Goal: Find contact information

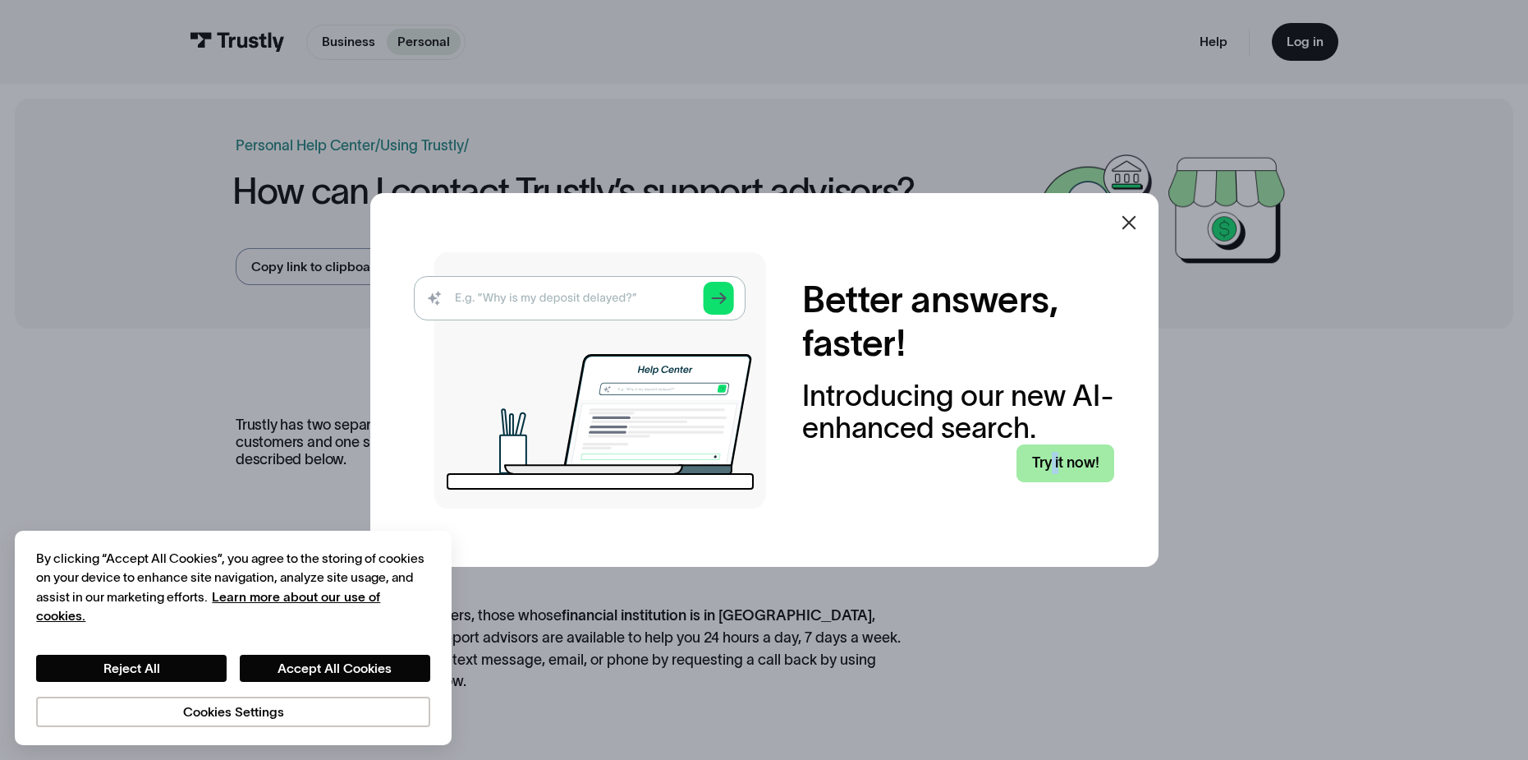
drag, startPoint x: 1066, startPoint y: 462, endPoint x: 1058, endPoint y: 457, distance: 9.6
click at [1083, 462] on link "Try it now!" at bounding box center [1066, 463] width 99 height 38
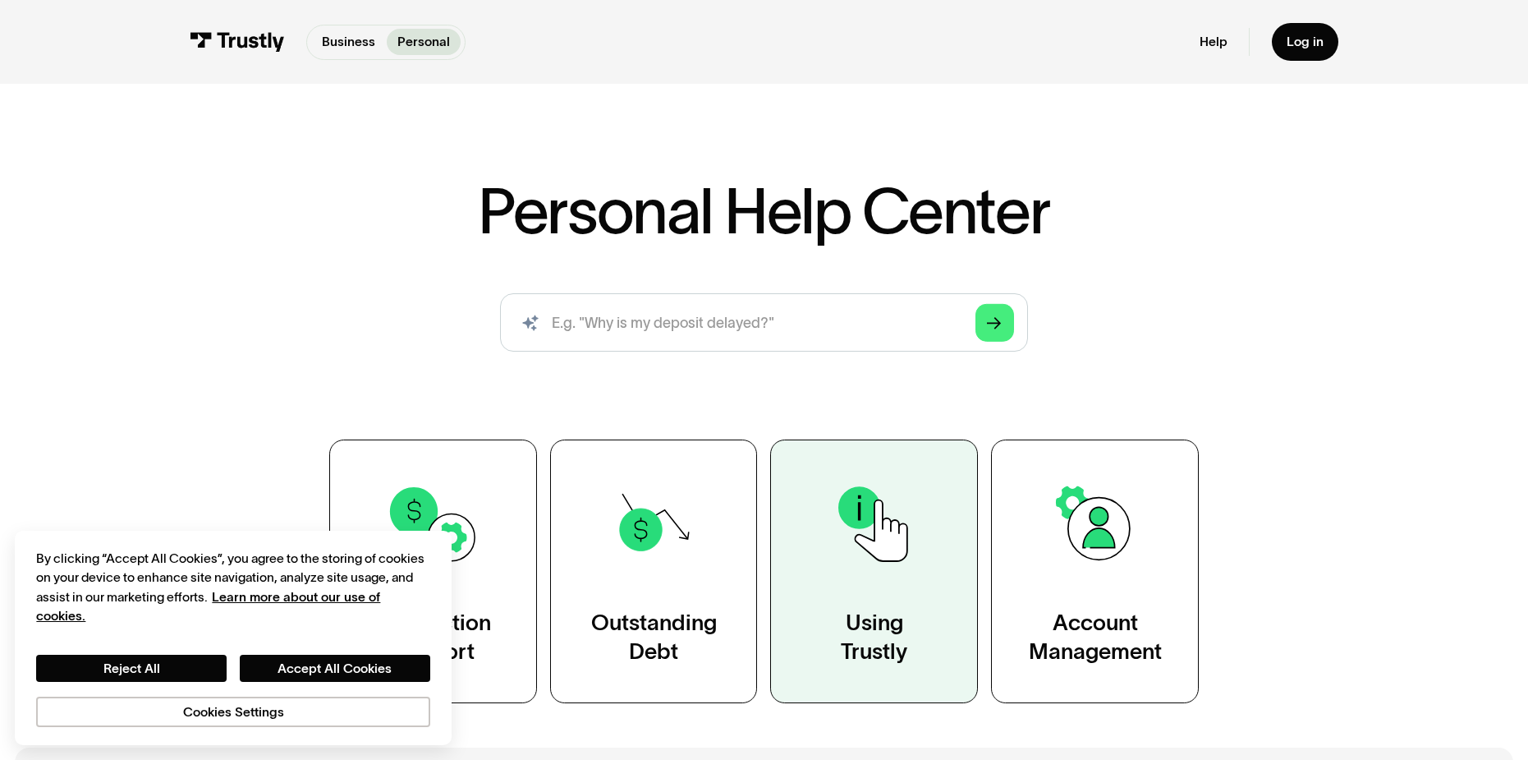
scroll to position [164, 0]
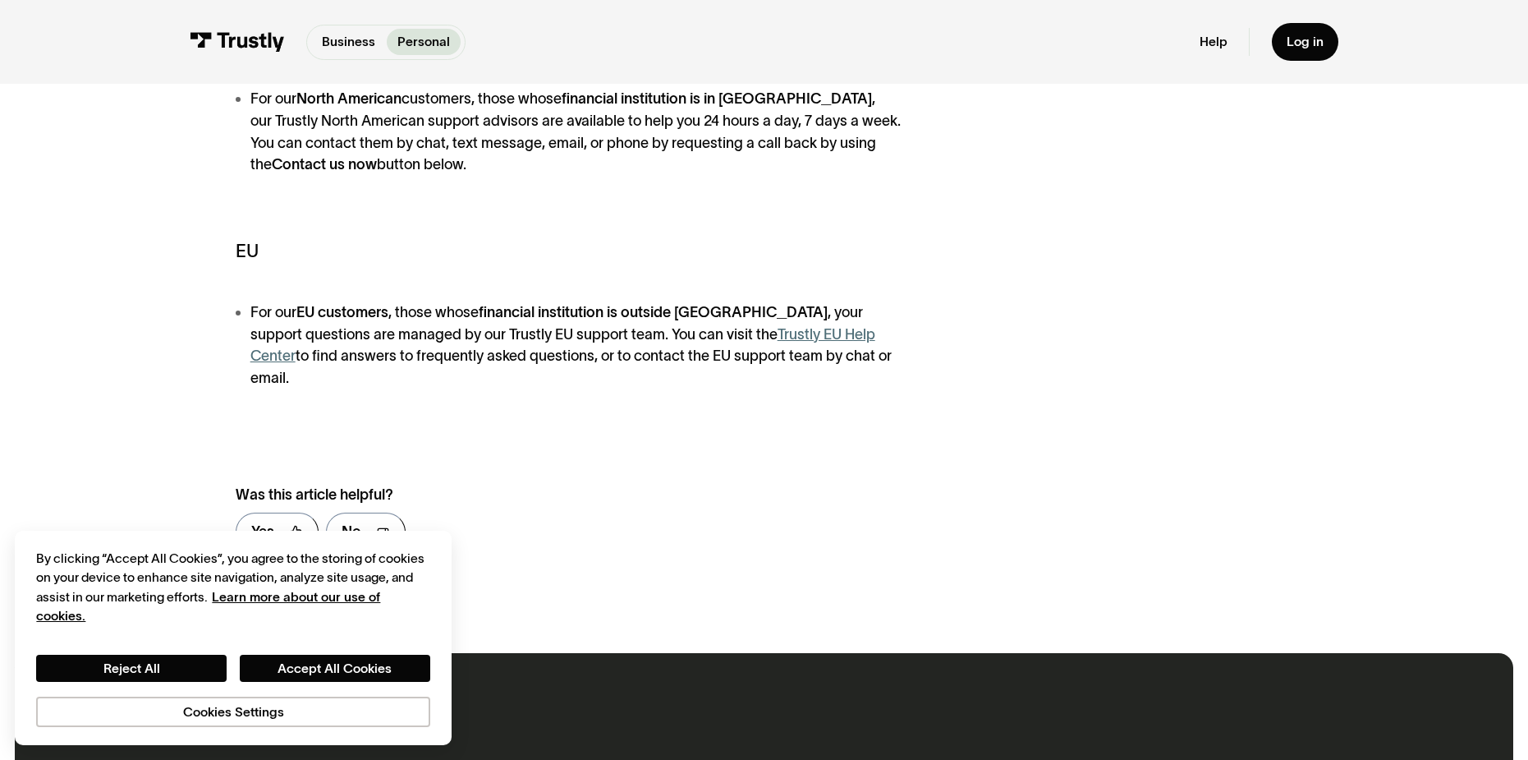
scroll to position [575, 0]
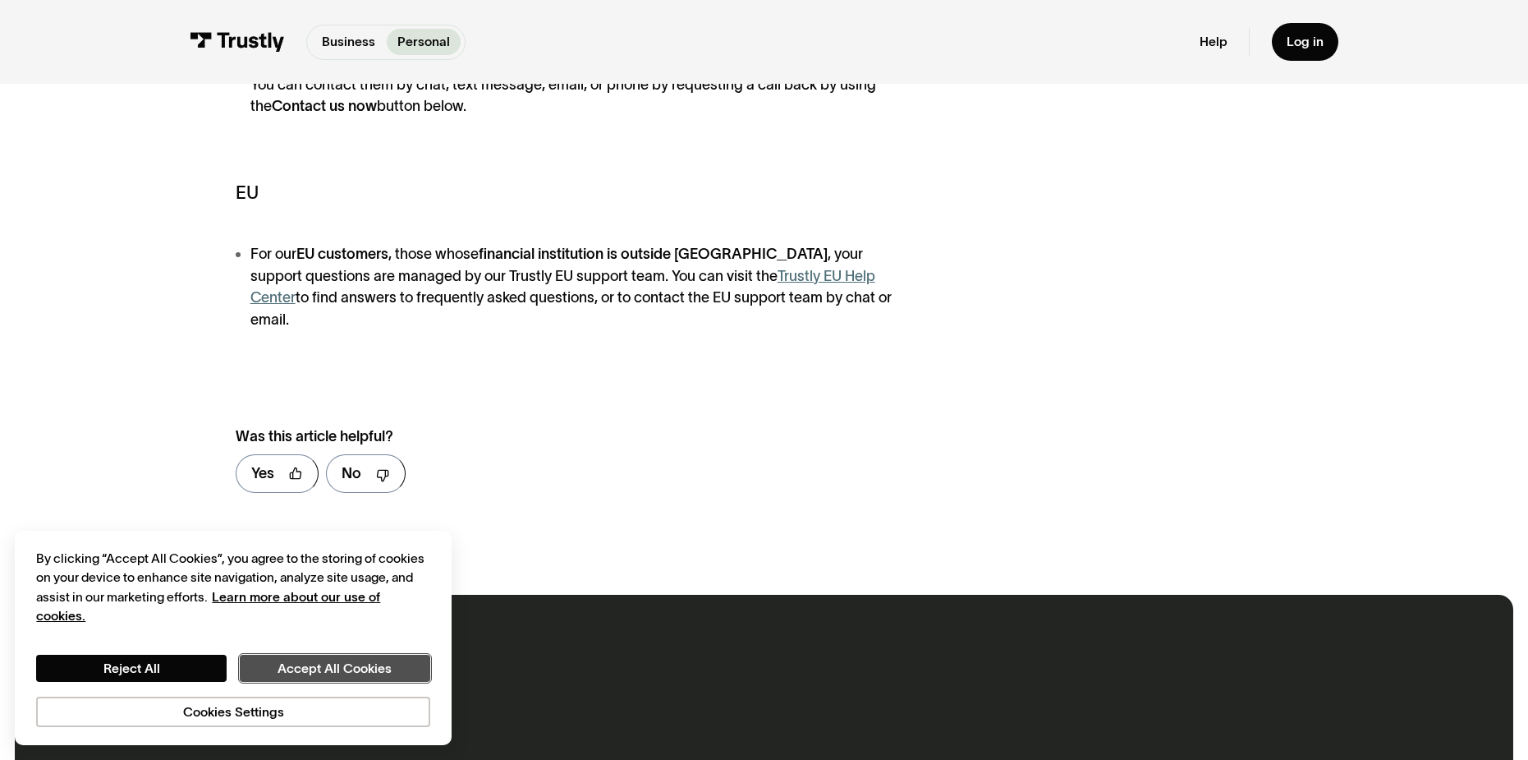
click at [345, 668] on button "Accept All Cookies" at bounding box center [335, 668] width 191 height 27
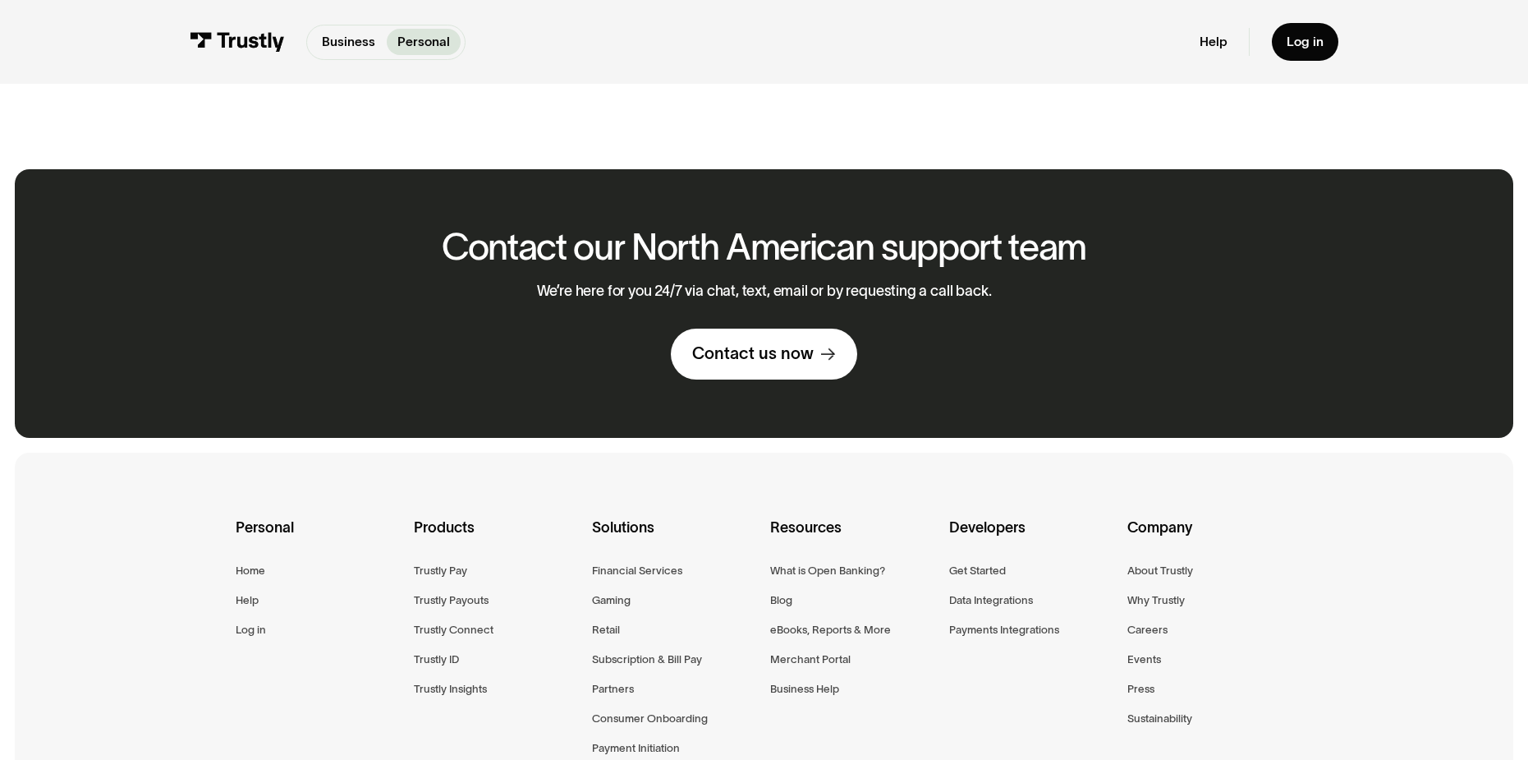
scroll to position [945, 0]
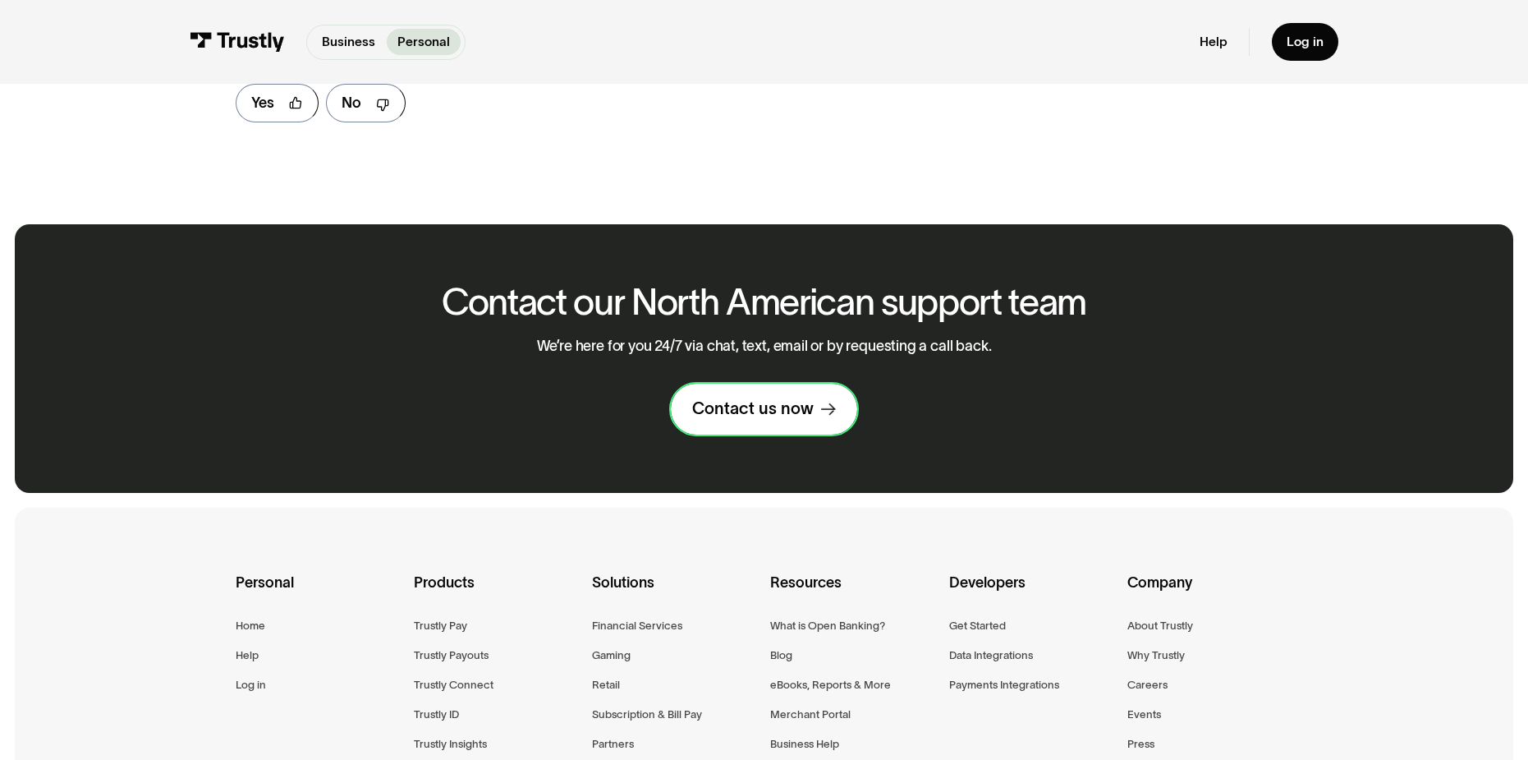
click at [770, 398] on div "Contact us now" at bounding box center [753, 408] width 122 height 21
